Goal: Task Accomplishment & Management: Use online tool/utility

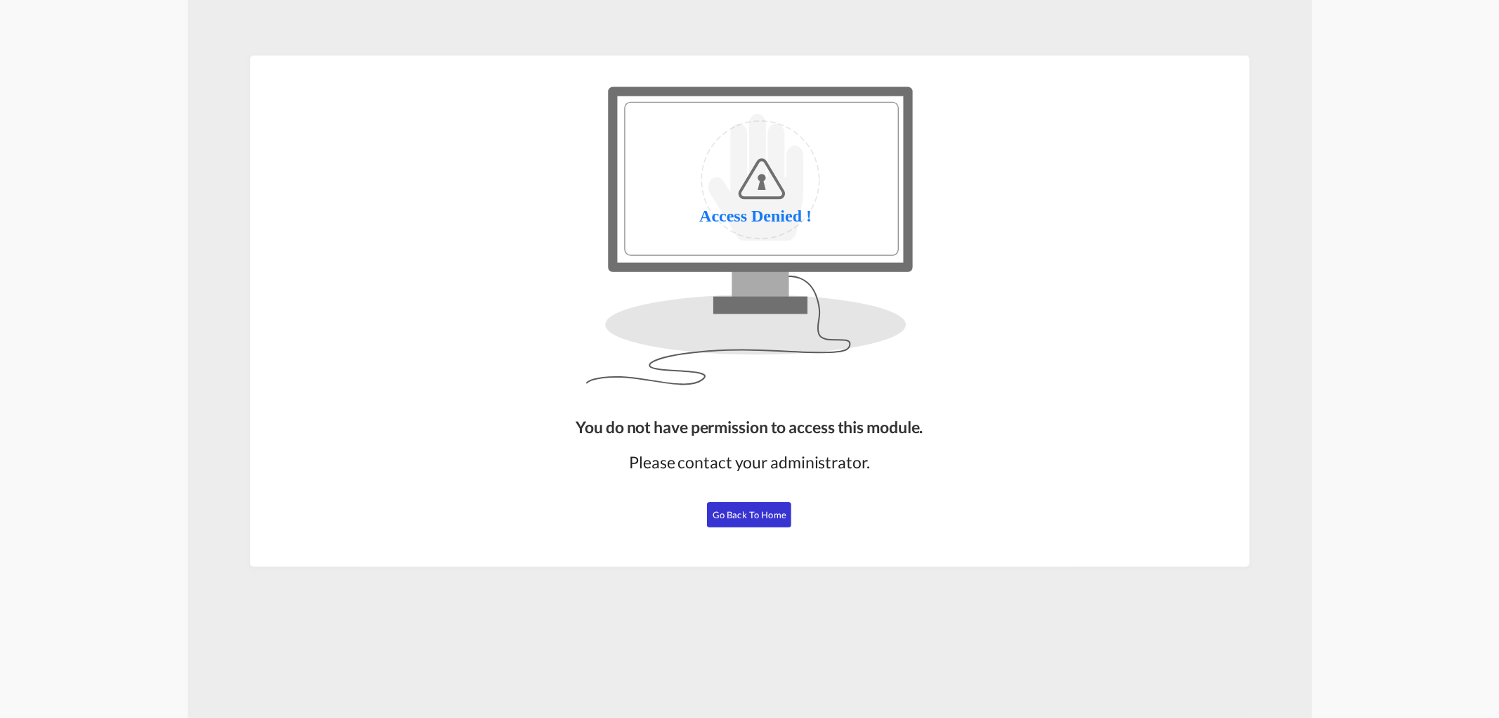
click at [774, 509] on span "Go Back to Home" at bounding box center [750, 514] width 74 height 11
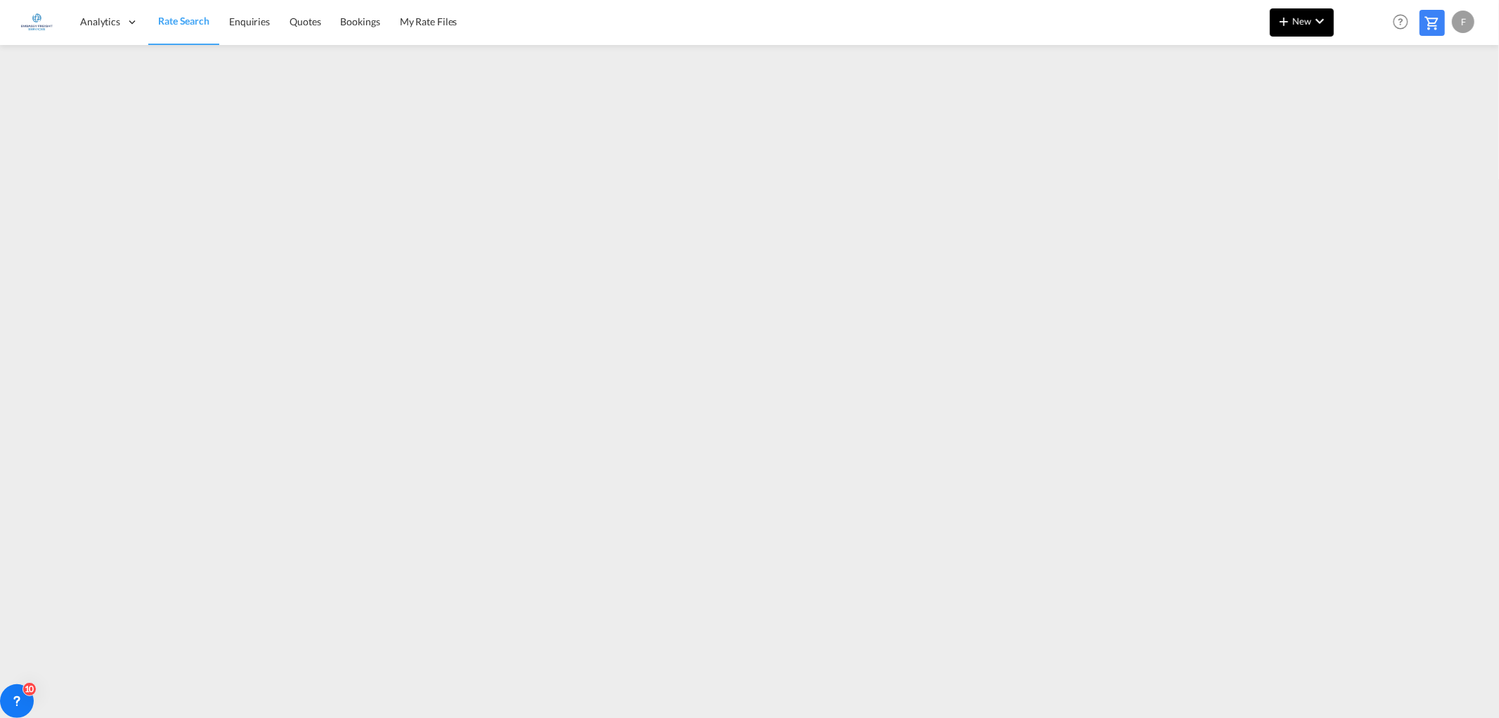
click at [1301, 12] on button "New" at bounding box center [1302, 22] width 64 height 28
click at [1368, 102] on span "Ratesheet" at bounding box center [1359, 105] width 15 height 28
click at [188, 24] on span "Rate Search" at bounding box center [183, 21] width 51 height 12
